Goal: Communication & Community: Ask a question

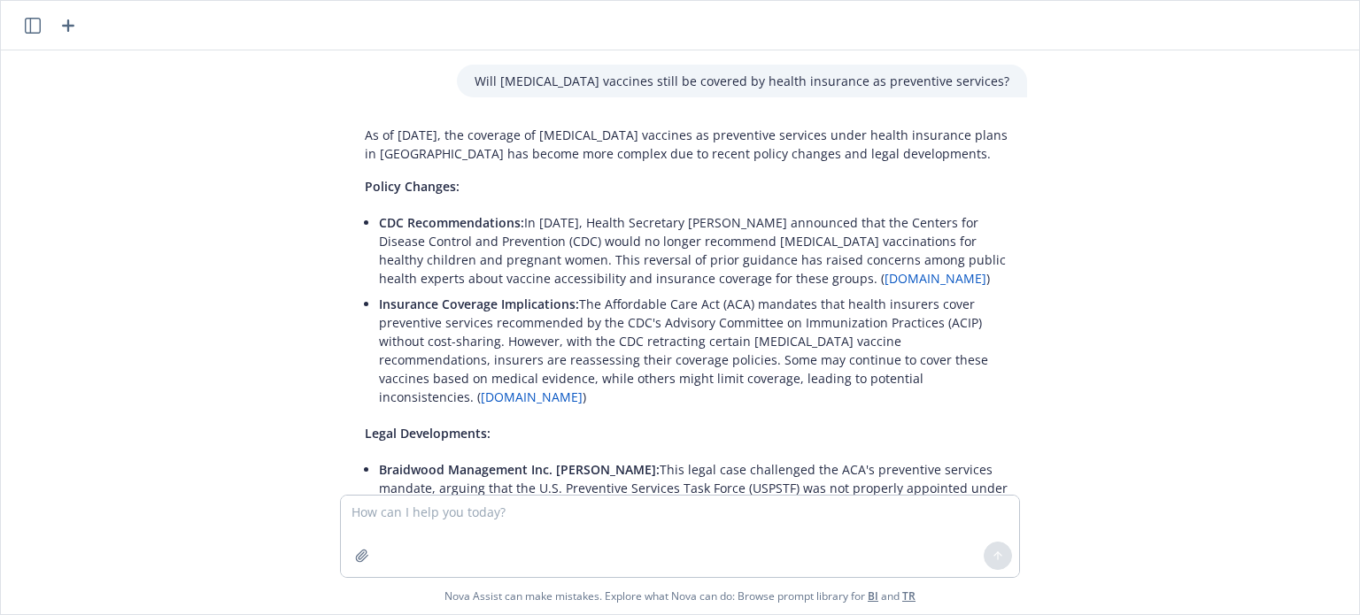
scroll to position [477, 0]
